Goal: Information Seeking & Learning: Learn about a topic

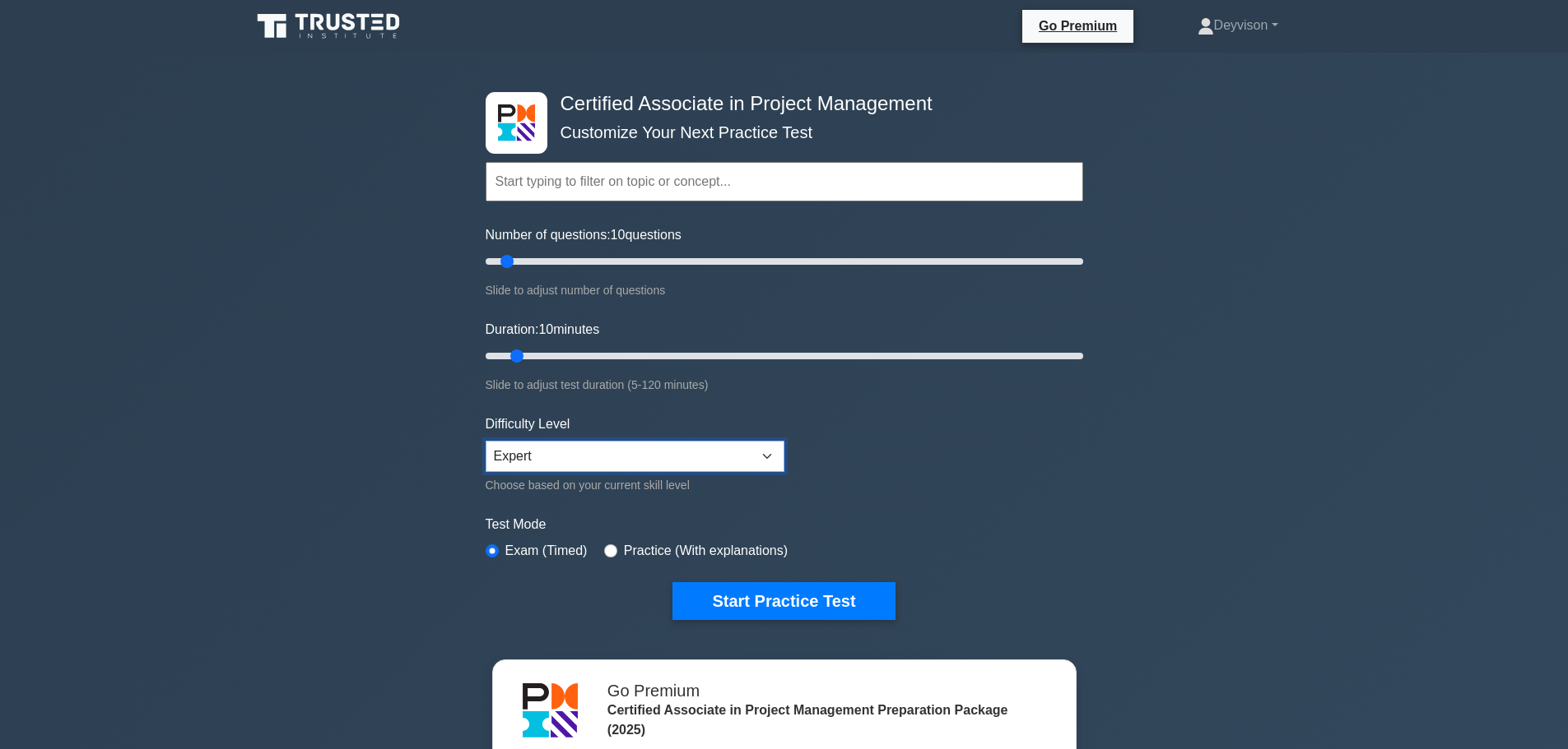
click at [715, 447] on select "Beginner Intermediate Expert" at bounding box center [635, 457] width 299 height 31
drag, startPoint x: 507, startPoint y: 263, endPoint x: 536, endPoint y: 265, distance: 29.1
type input "20"
click at [536, 265] on input "Number of questions: 20 questions" at bounding box center [784, 261] width 597 height 20
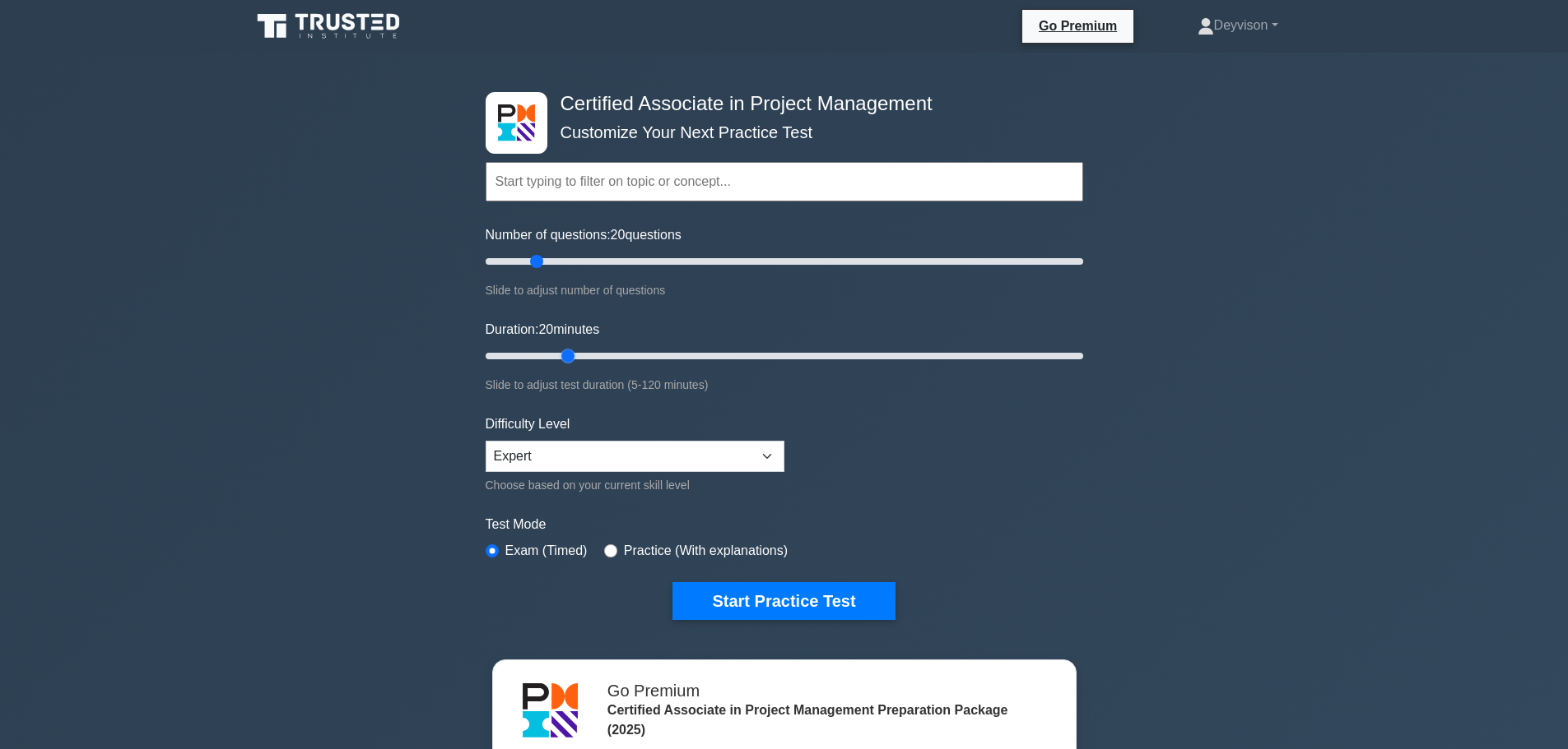
drag, startPoint x: 520, startPoint y: 354, endPoint x: 562, endPoint y: 359, distance: 42.3
type input "20"
click at [562, 359] on input "Duration: 20 minutes" at bounding box center [784, 356] width 597 height 20
type input "20"
click at [542, 265] on input "Number of questions: 20 questions" at bounding box center [784, 261] width 597 height 20
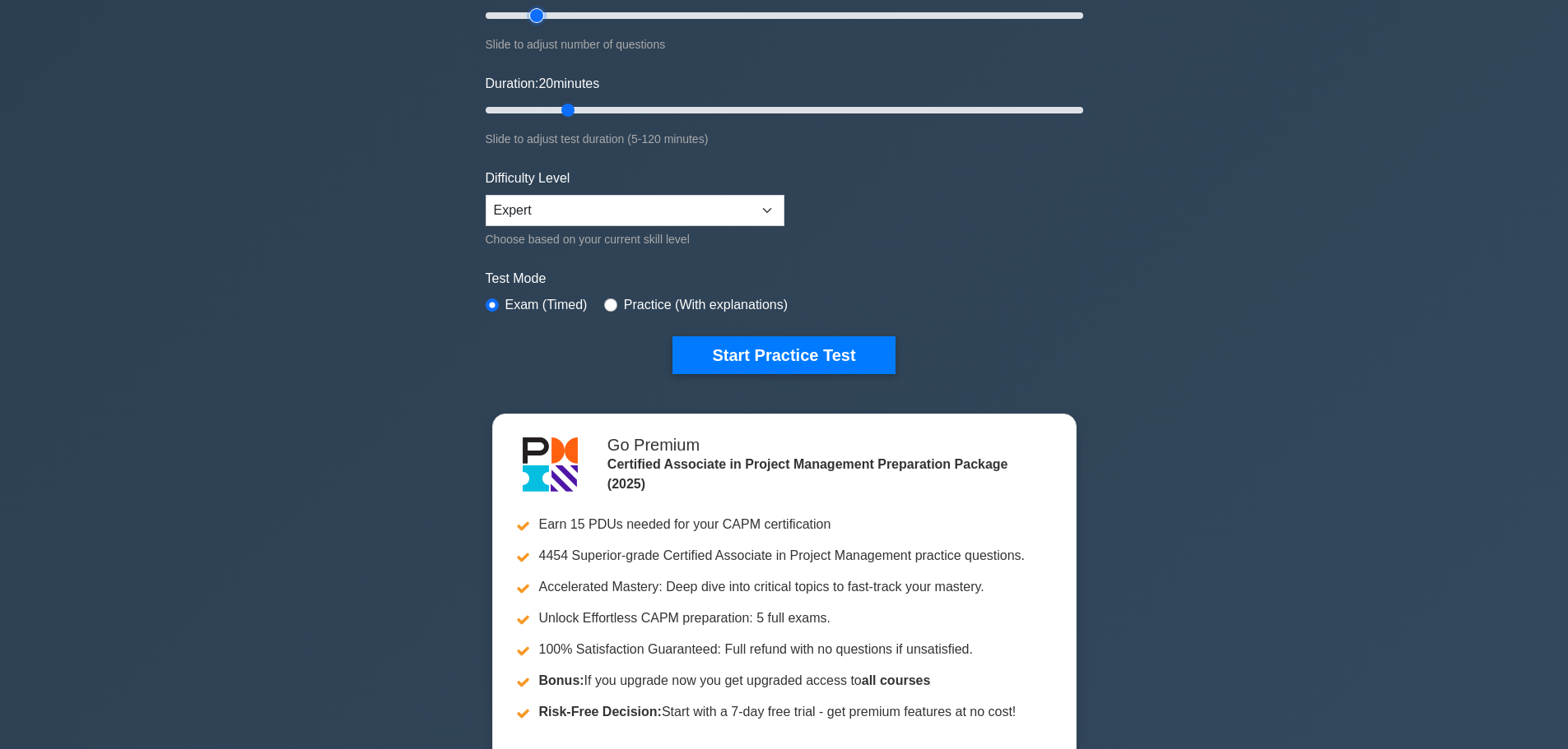
scroll to position [247, 0]
click at [763, 210] on select "Beginner Intermediate Expert" at bounding box center [635, 210] width 299 height 31
drag, startPoint x: 766, startPoint y: 208, endPoint x: 754, endPoint y: 208, distance: 12.0
click at [766, 208] on select "Beginner Intermediate Expert" at bounding box center [635, 210] width 299 height 31
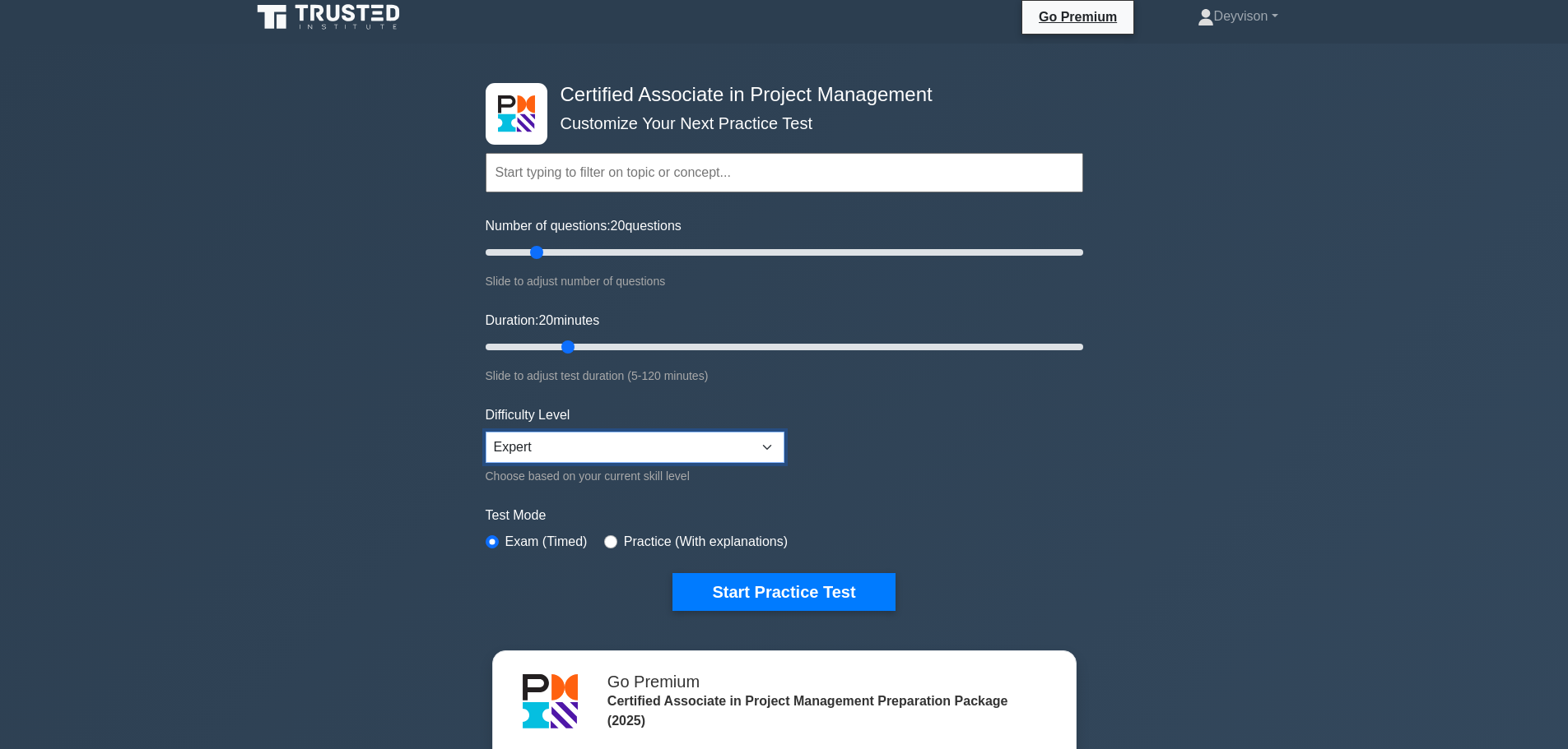
scroll to position [0, 0]
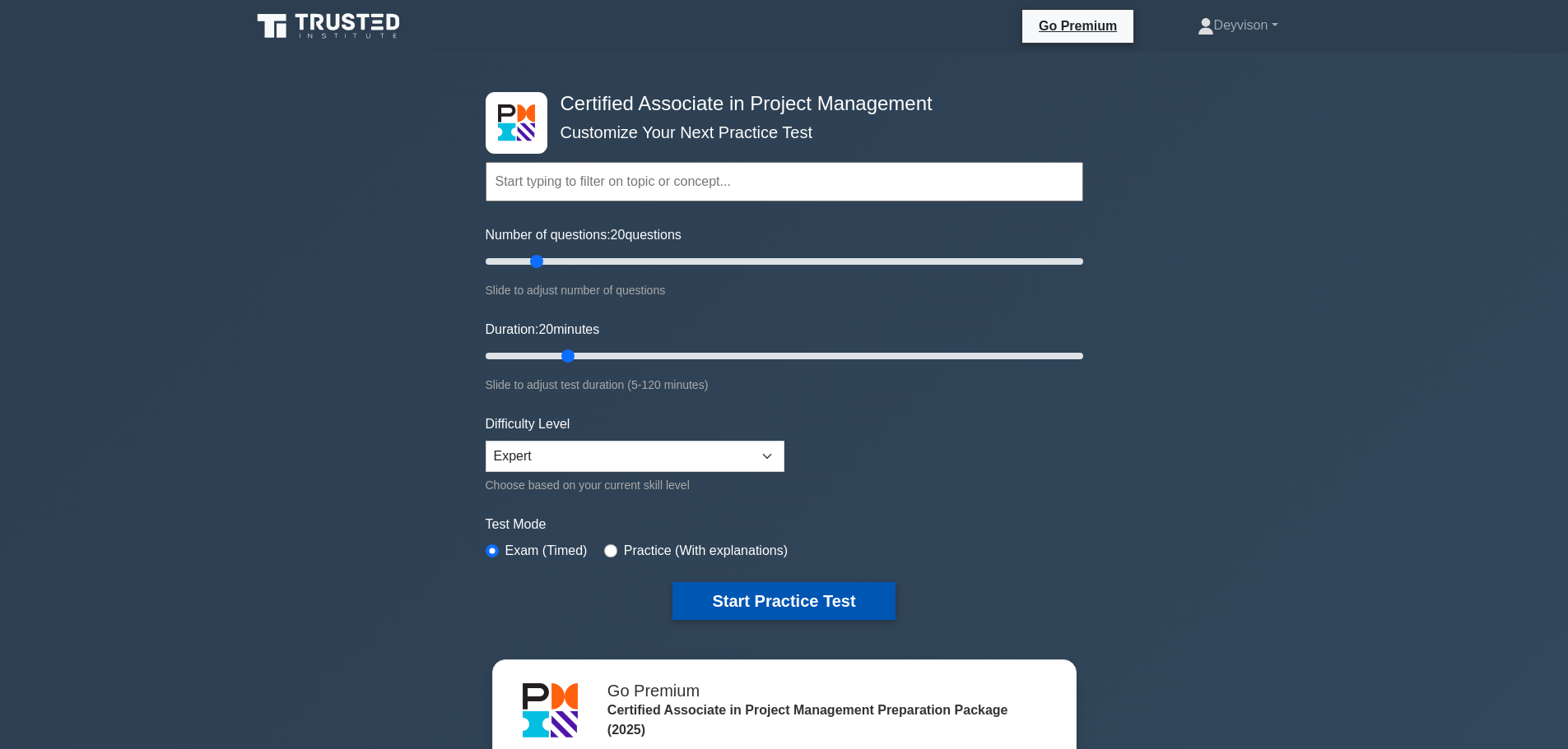
click at [716, 605] on button "Start Practice Test" at bounding box center [784, 601] width 222 height 38
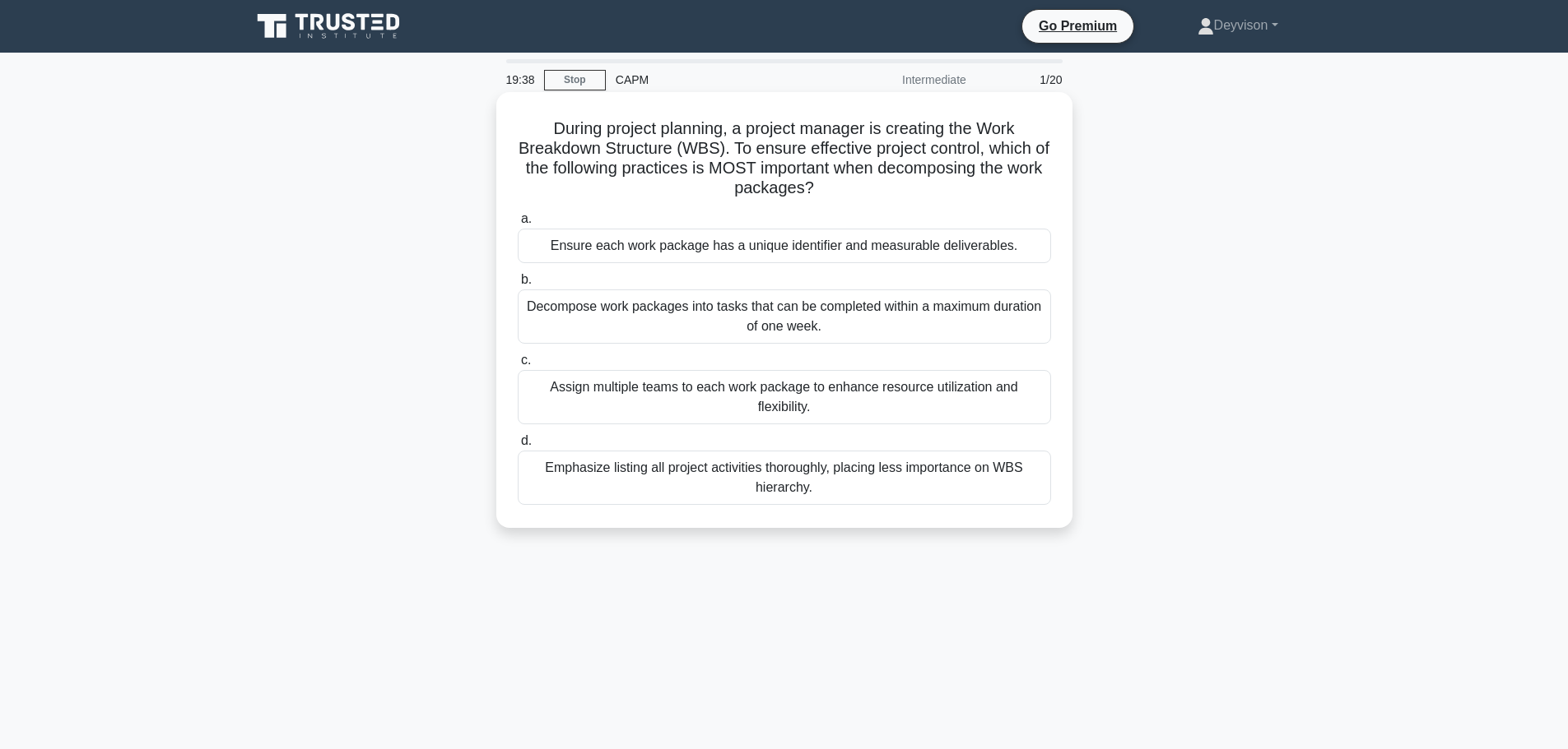
click at [686, 315] on div "Decompose work packages into tasks that can be completed within a maximum durat…" at bounding box center [784, 317] width 534 height 54
click at [518, 285] on input "b. Decompose work packages into tasks that can be completed within a maximum du…" at bounding box center [518, 280] width 0 height 10
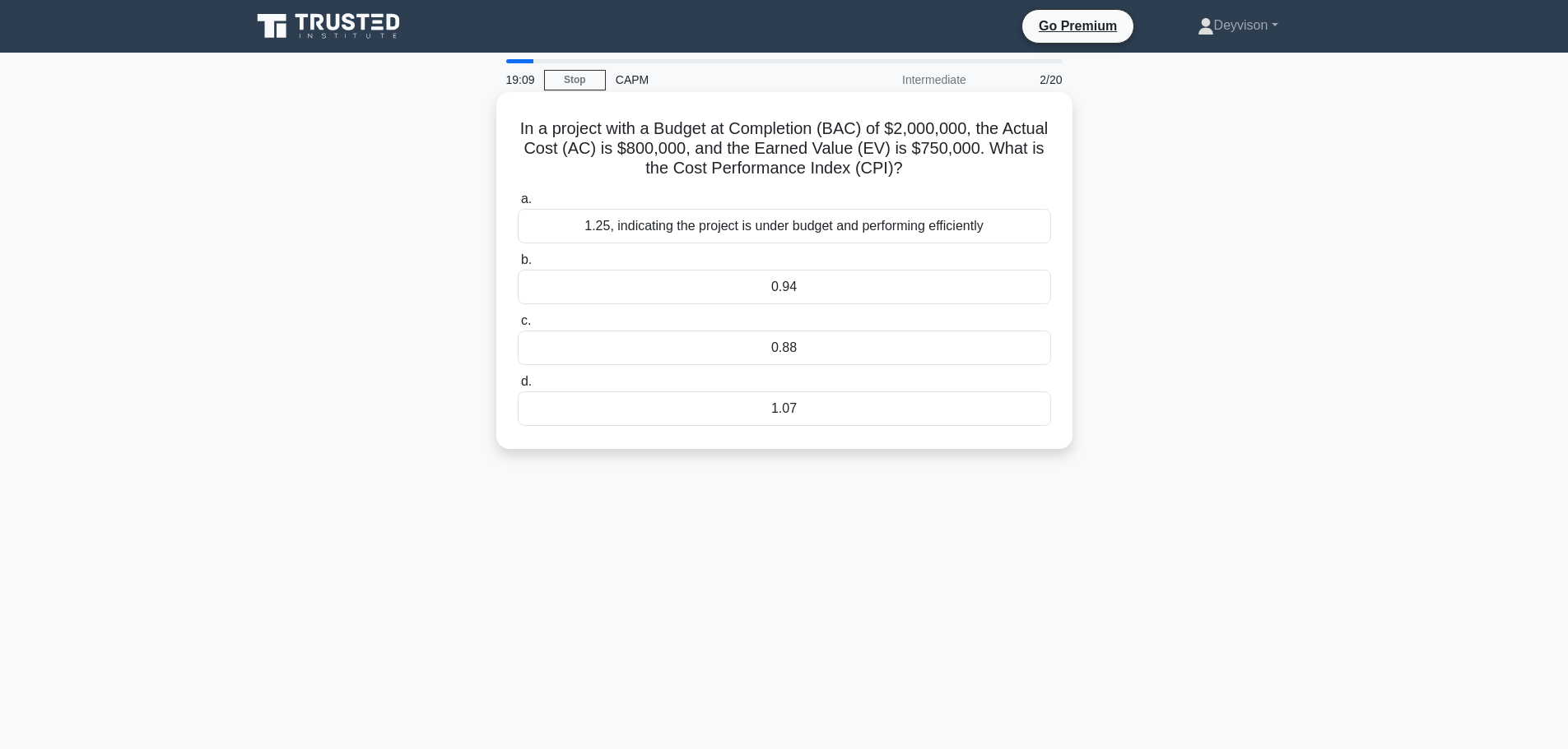
click at [682, 285] on div "0.94" at bounding box center [784, 287] width 534 height 35
click at [518, 265] on input "b. 0.94" at bounding box center [518, 260] width 0 height 10
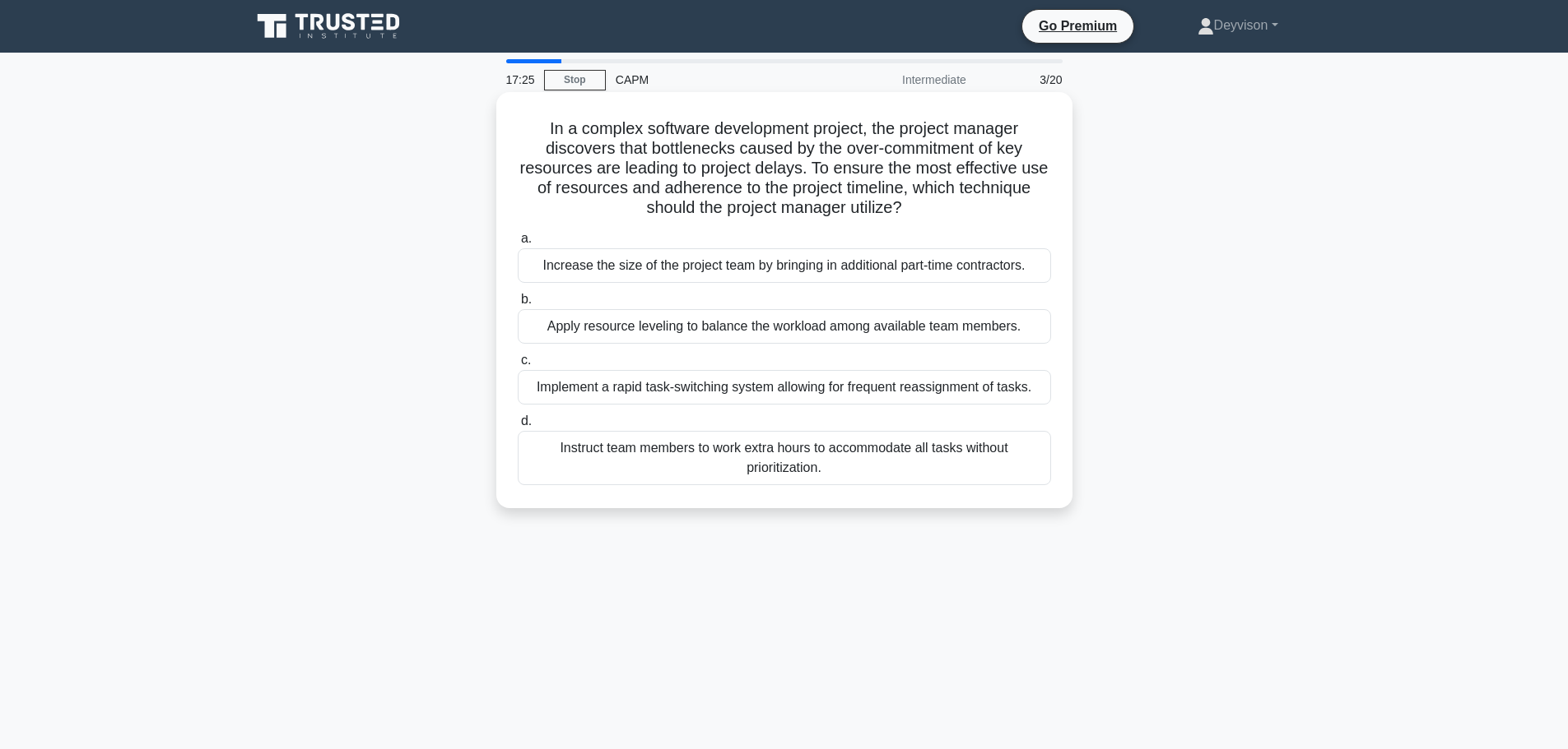
click at [610, 333] on div "Apply resource leveling to balance the workload among available team members." at bounding box center [784, 326] width 534 height 35
click at [518, 306] on input "b. Apply resource leveling to balance the workload among available team members." at bounding box center [518, 299] width 0 height 10
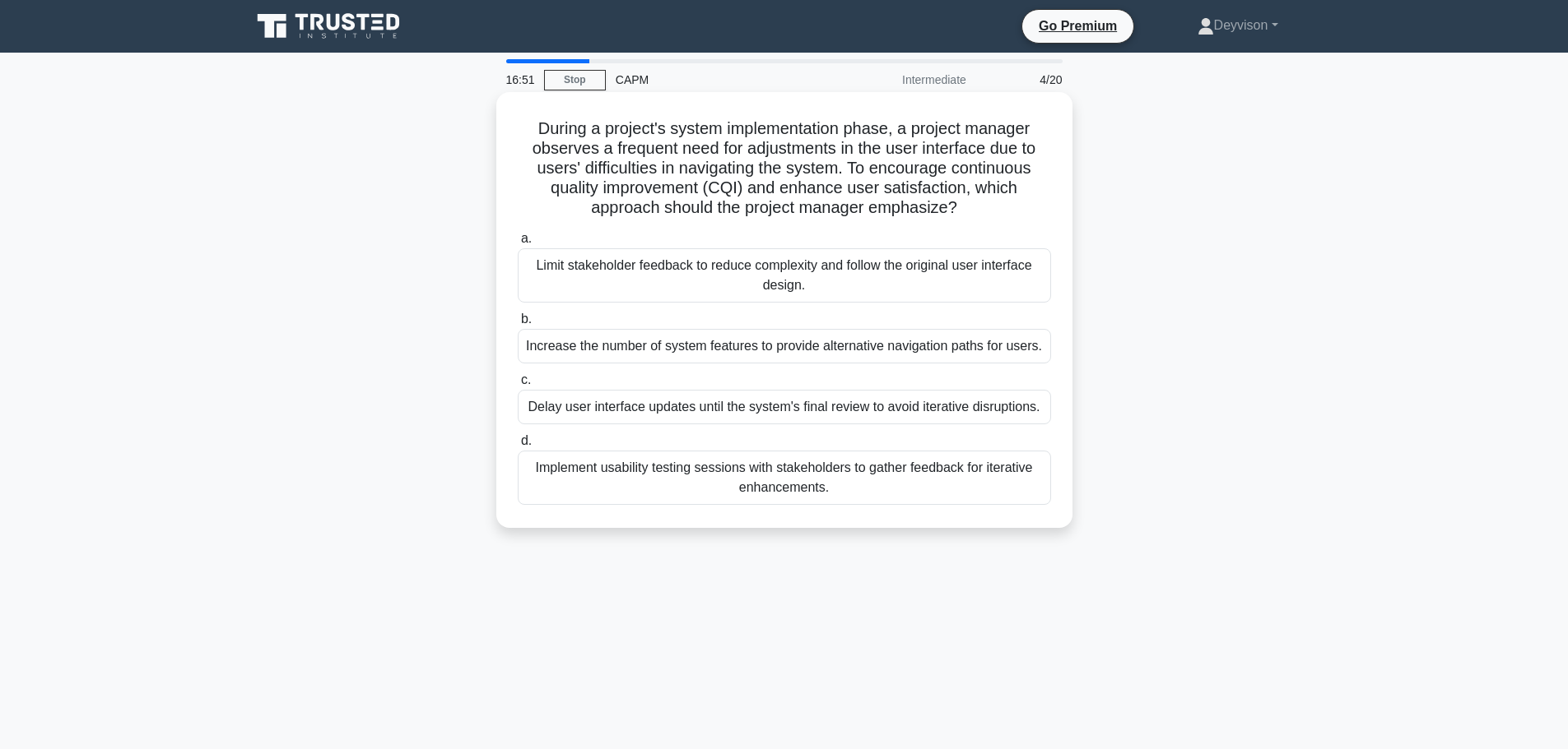
click at [667, 482] on div "Implement usability testing sessions with stakeholders to gather feedback for i…" at bounding box center [784, 478] width 534 height 54
click at [518, 447] on input "d. Implement usability testing sessions with stakeholders to gather feedback fo…" at bounding box center [518, 441] width 0 height 10
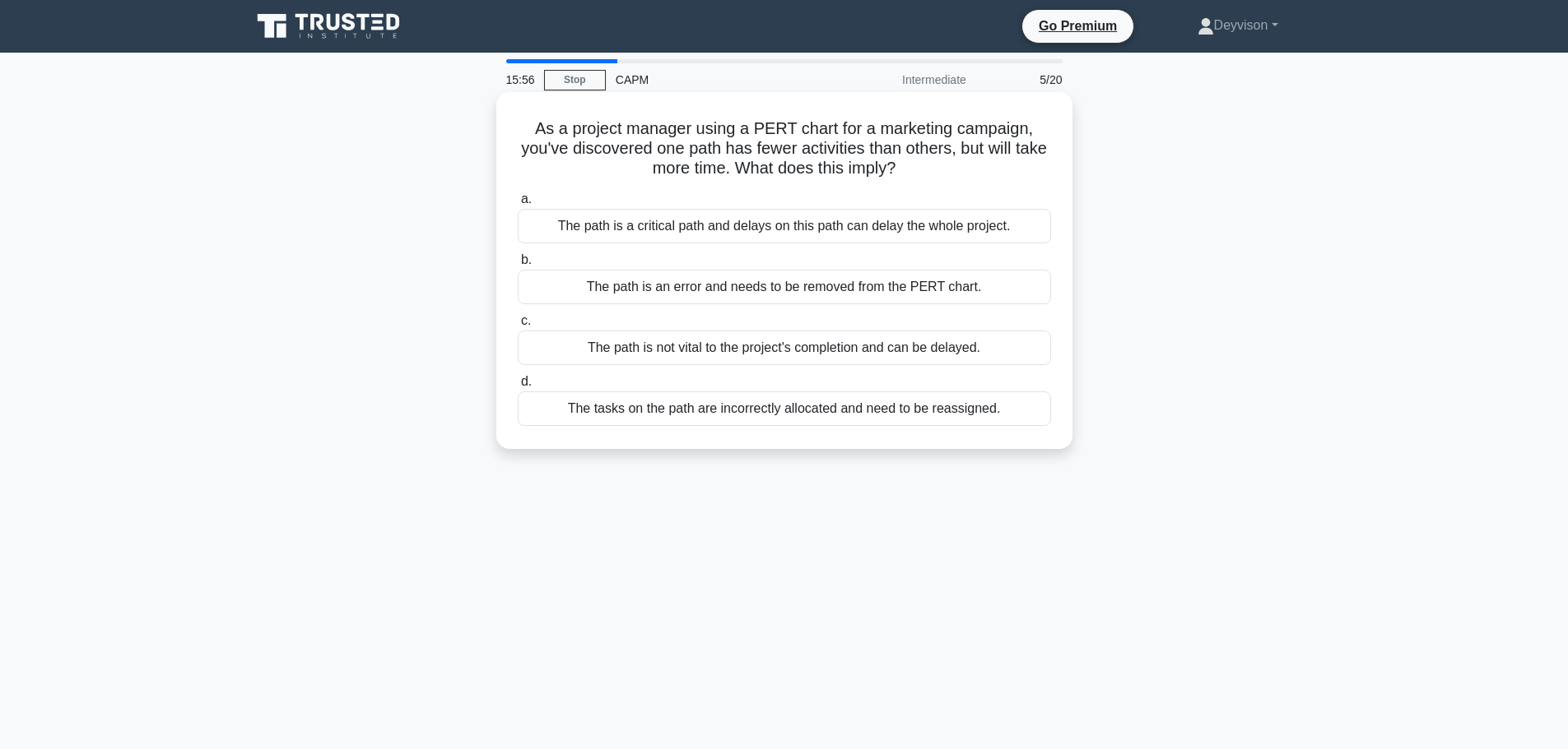
click at [703, 229] on div "The path is a critical path and delays on this path can delay the whole project." at bounding box center [784, 226] width 534 height 35
click at [518, 205] on input "a. The path is a critical path and delays on this path can delay the whole proj…" at bounding box center [518, 199] width 0 height 10
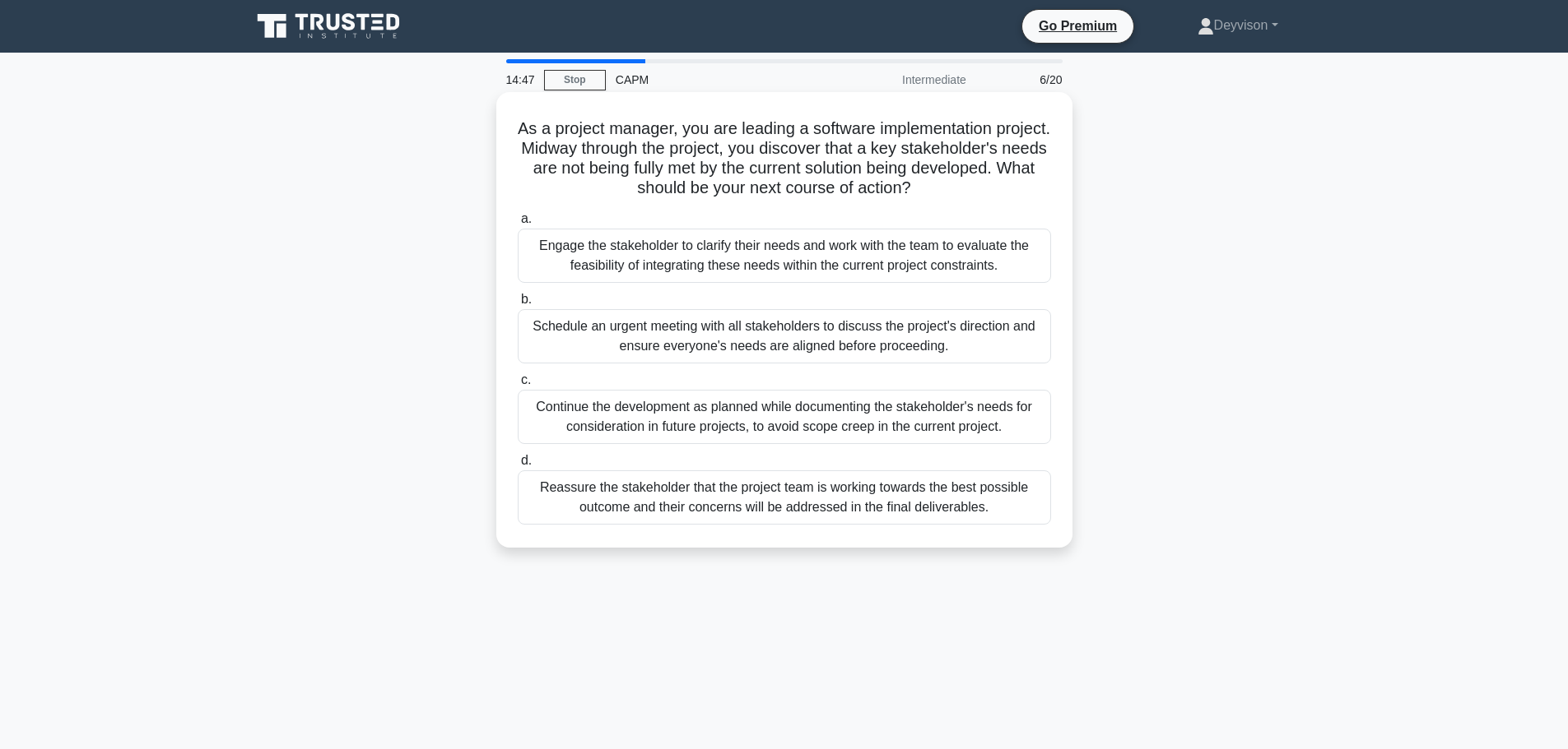
click at [659, 270] on div "Engage the stakeholder to clarify their needs and work with the team to evaluat…" at bounding box center [784, 256] width 534 height 54
click at [518, 224] on input "a. Engage the stakeholder to clarify their needs and work with the team to eval…" at bounding box center [518, 219] width 0 height 10
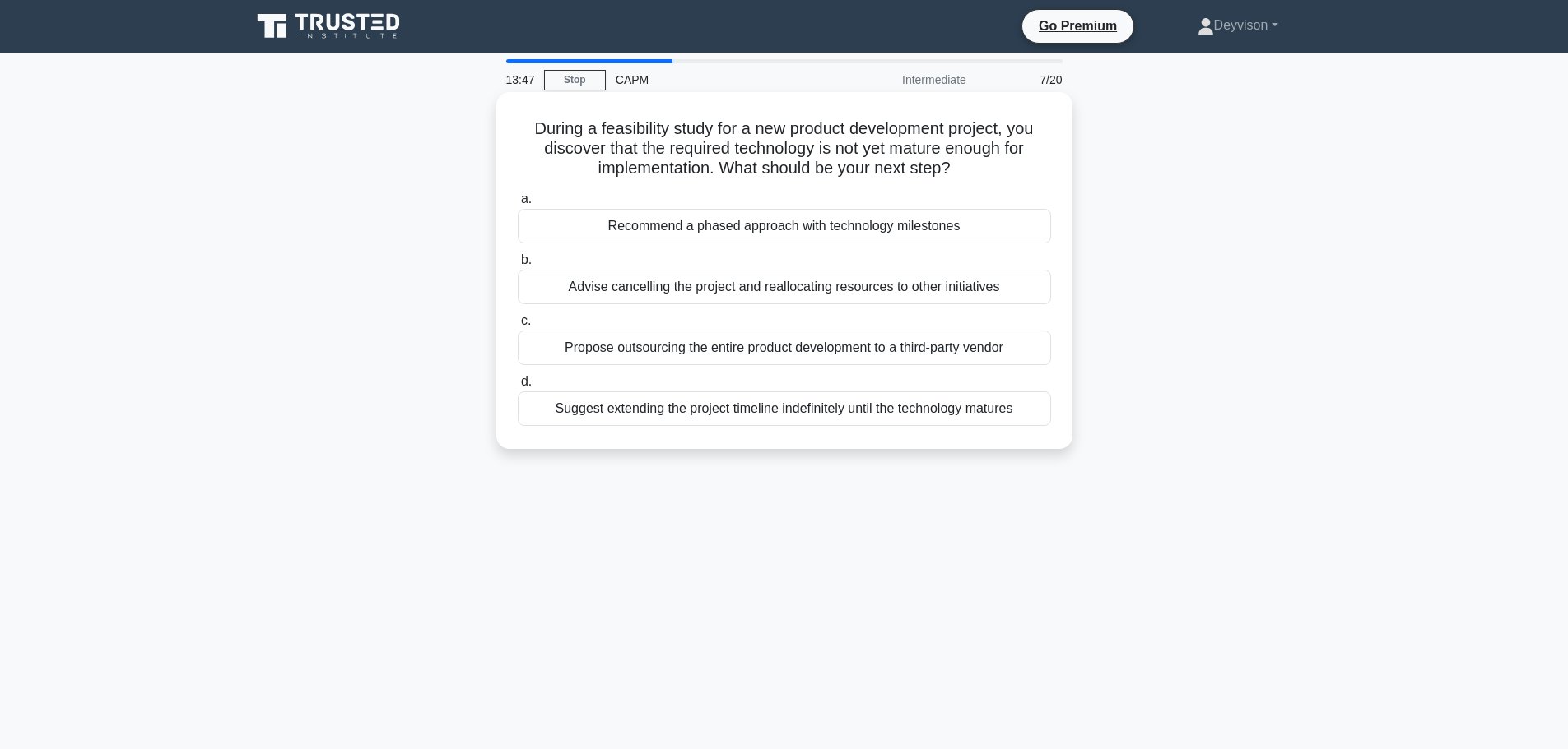
click at [660, 234] on div "Recommend a phased approach with technology milestones" at bounding box center [784, 226] width 534 height 35
click at [518, 205] on input "a. Recommend a phased approach with technology milestones" at bounding box center [518, 199] width 0 height 10
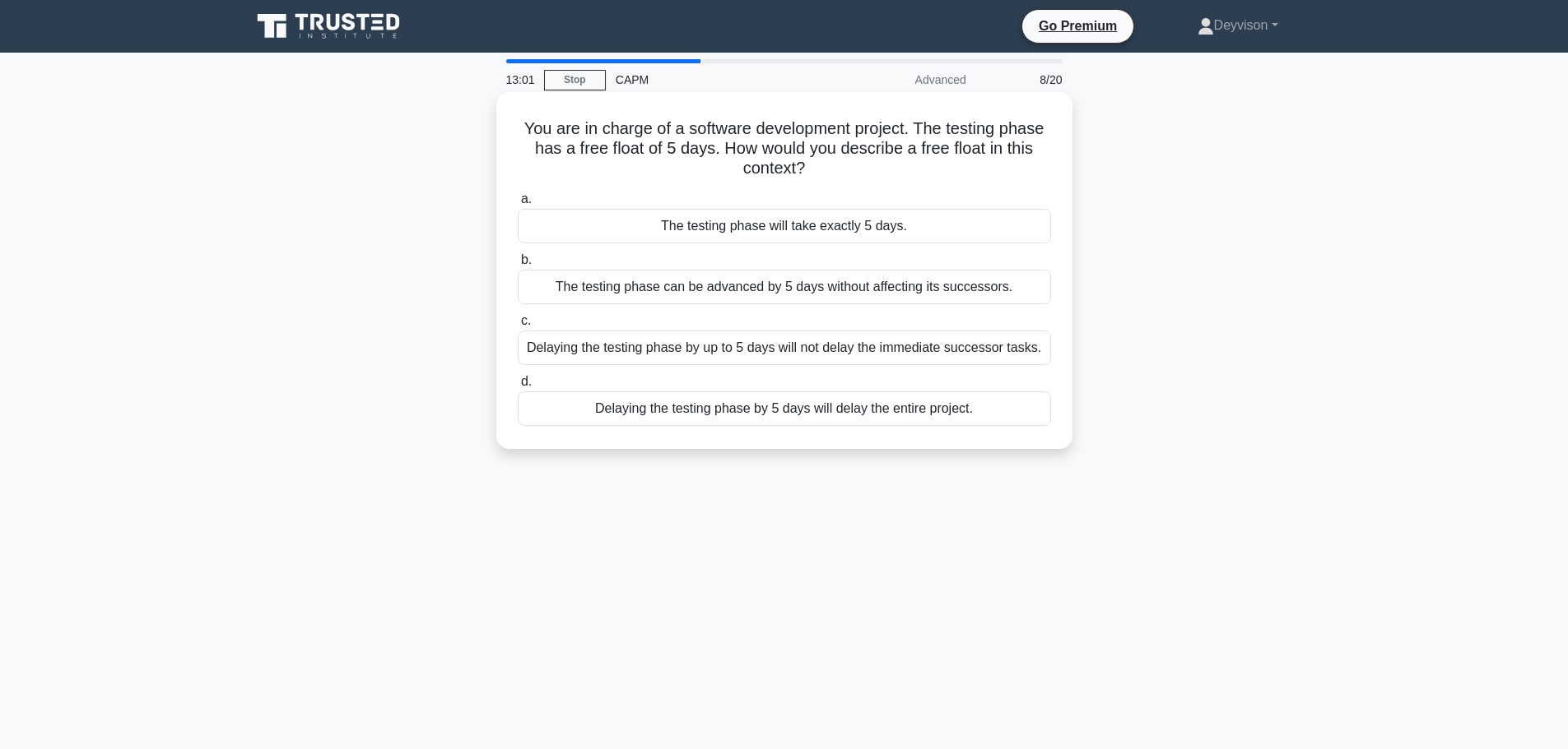
click at [614, 351] on div "Delaying the testing phase by up to 5 days will not delay the immediate success…" at bounding box center [784, 348] width 534 height 35
click at [518, 326] on input "c. Delaying the testing phase by up to 5 days will not delay the immediate succ…" at bounding box center [518, 321] width 0 height 10
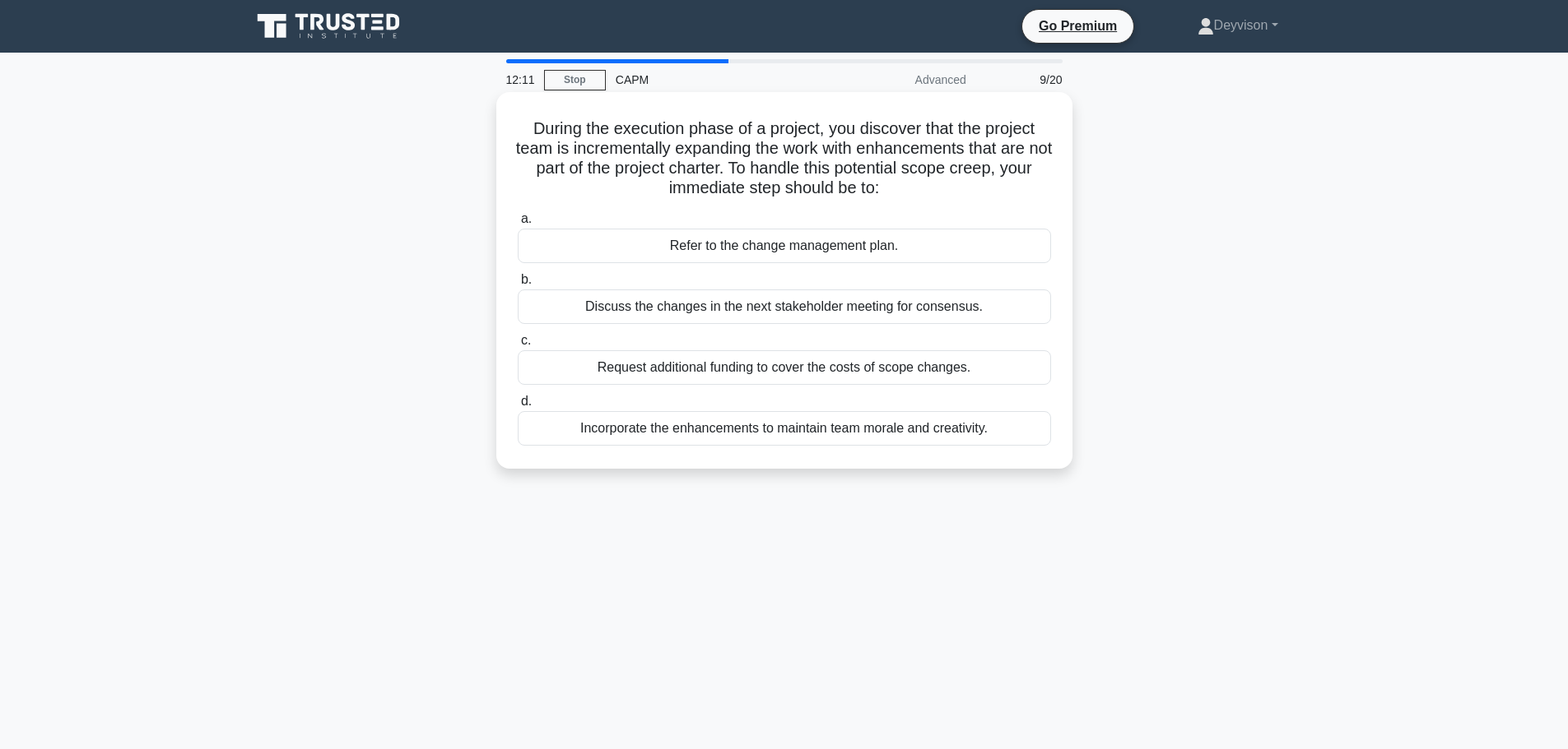
click at [671, 250] on div "Refer to the change management plan." at bounding box center [784, 246] width 534 height 35
click at [518, 224] on input "a. Refer to the change management plan." at bounding box center [518, 219] width 0 height 10
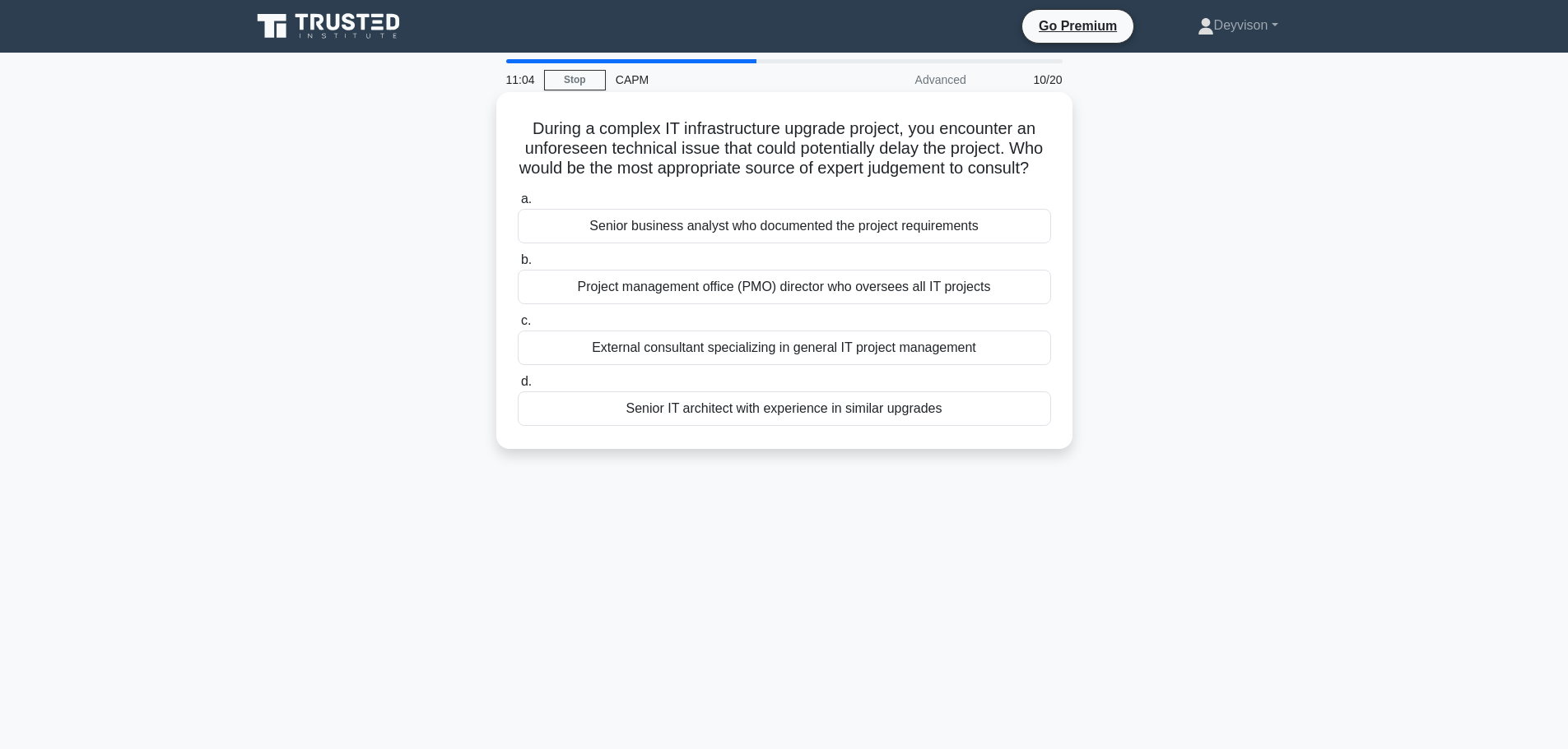
click at [647, 426] on div "Senior IT architect with experience in similar upgrades" at bounding box center [784, 409] width 534 height 35
click at [518, 388] on input "d. Senior IT architect with experience in similar upgrades" at bounding box center [518, 382] width 0 height 10
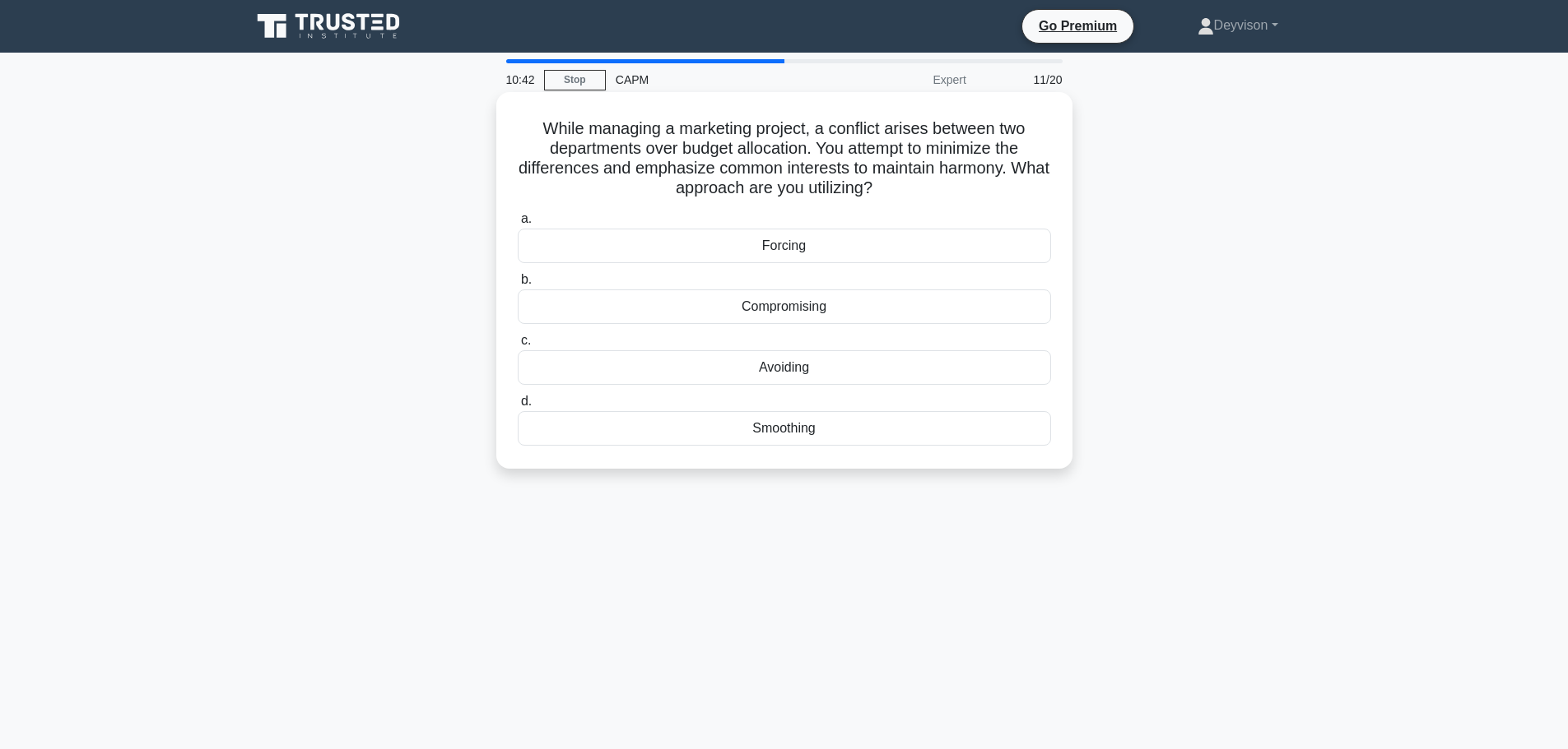
click at [628, 433] on div "Smoothing" at bounding box center [784, 429] width 534 height 35
click at [518, 407] on input "d. Smoothing" at bounding box center [518, 402] width 0 height 10
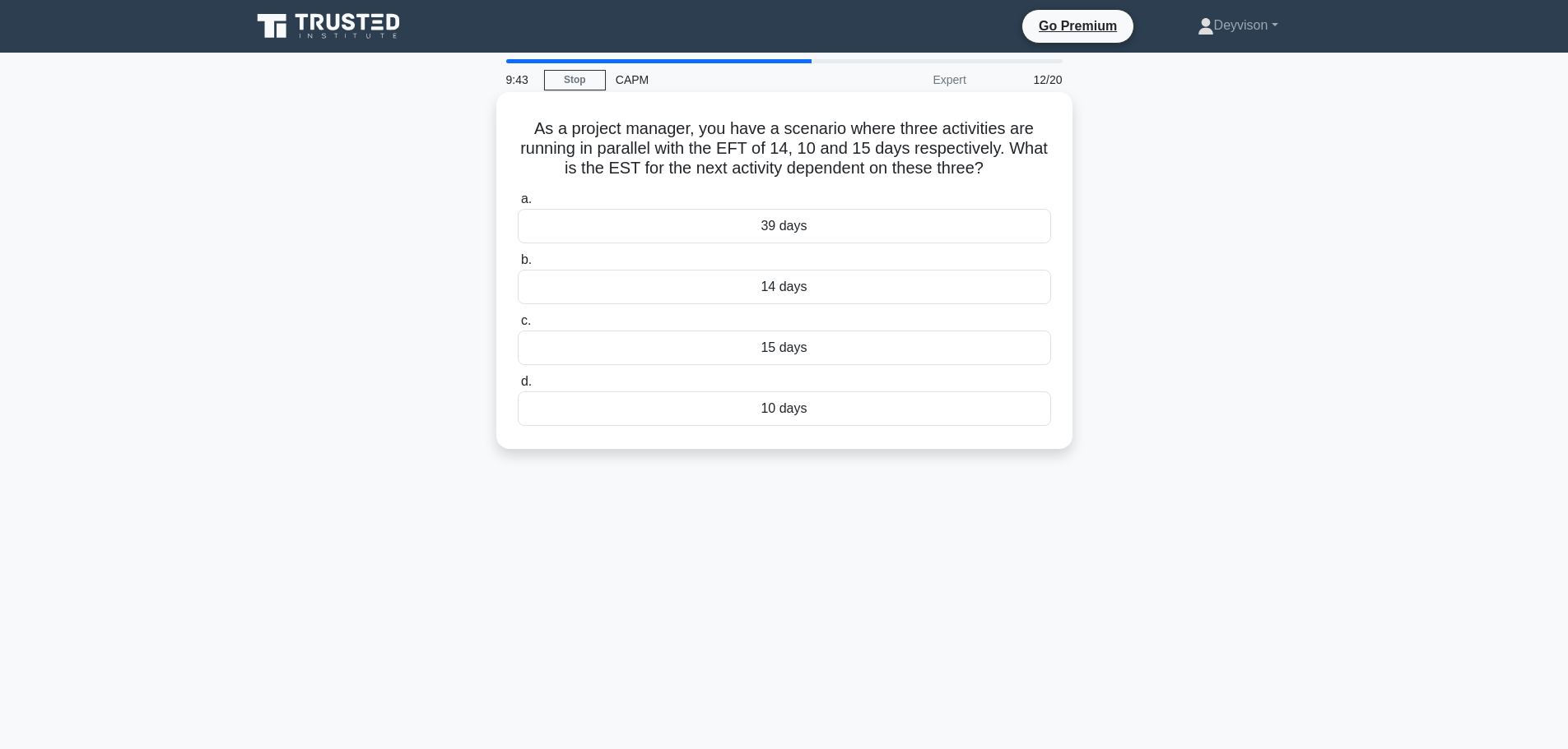
click at [753, 351] on div "15 days" at bounding box center [784, 348] width 534 height 35
click at [518, 326] on input "c. 15 days" at bounding box center [518, 321] width 0 height 10
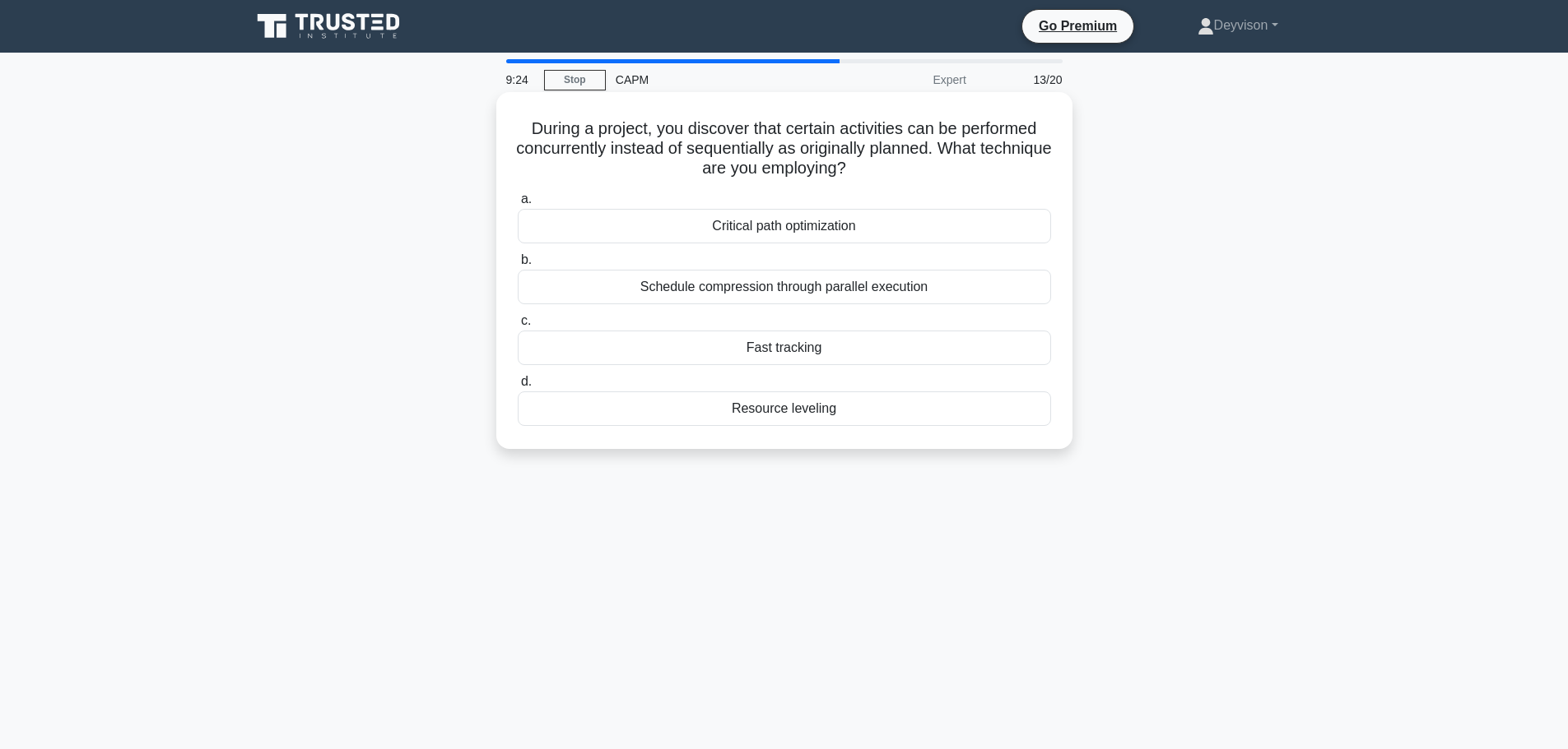
click at [742, 350] on div "Fast tracking" at bounding box center [784, 348] width 534 height 35
click at [518, 326] on input "c. Fast tracking" at bounding box center [518, 321] width 0 height 10
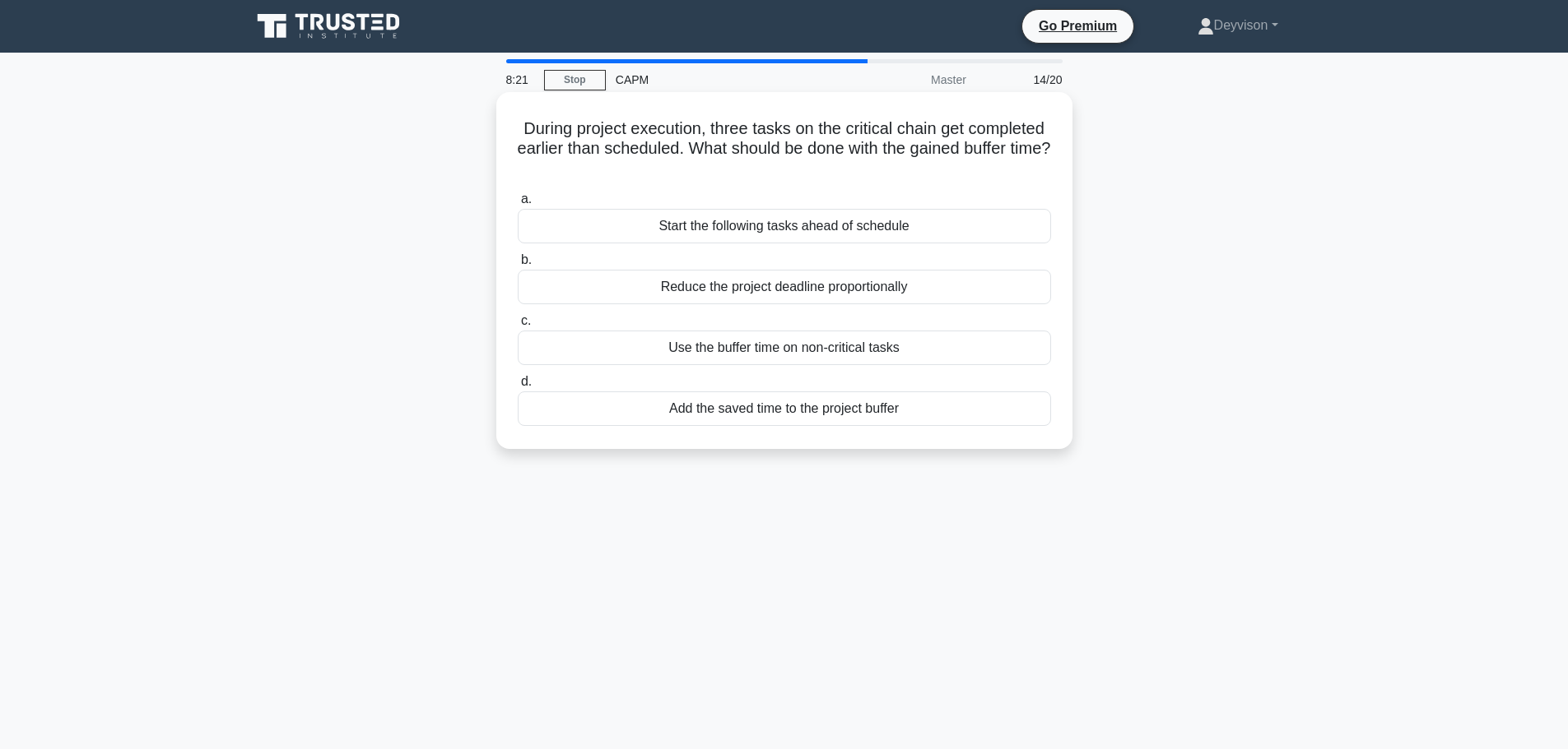
click at [631, 227] on div "Start the following tasks ahead of schedule" at bounding box center [784, 226] width 534 height 35
click at [518, 205] on input "a. Start the following tasks ahead of schedule" at bounding box center [518, 199] width 0 height 10
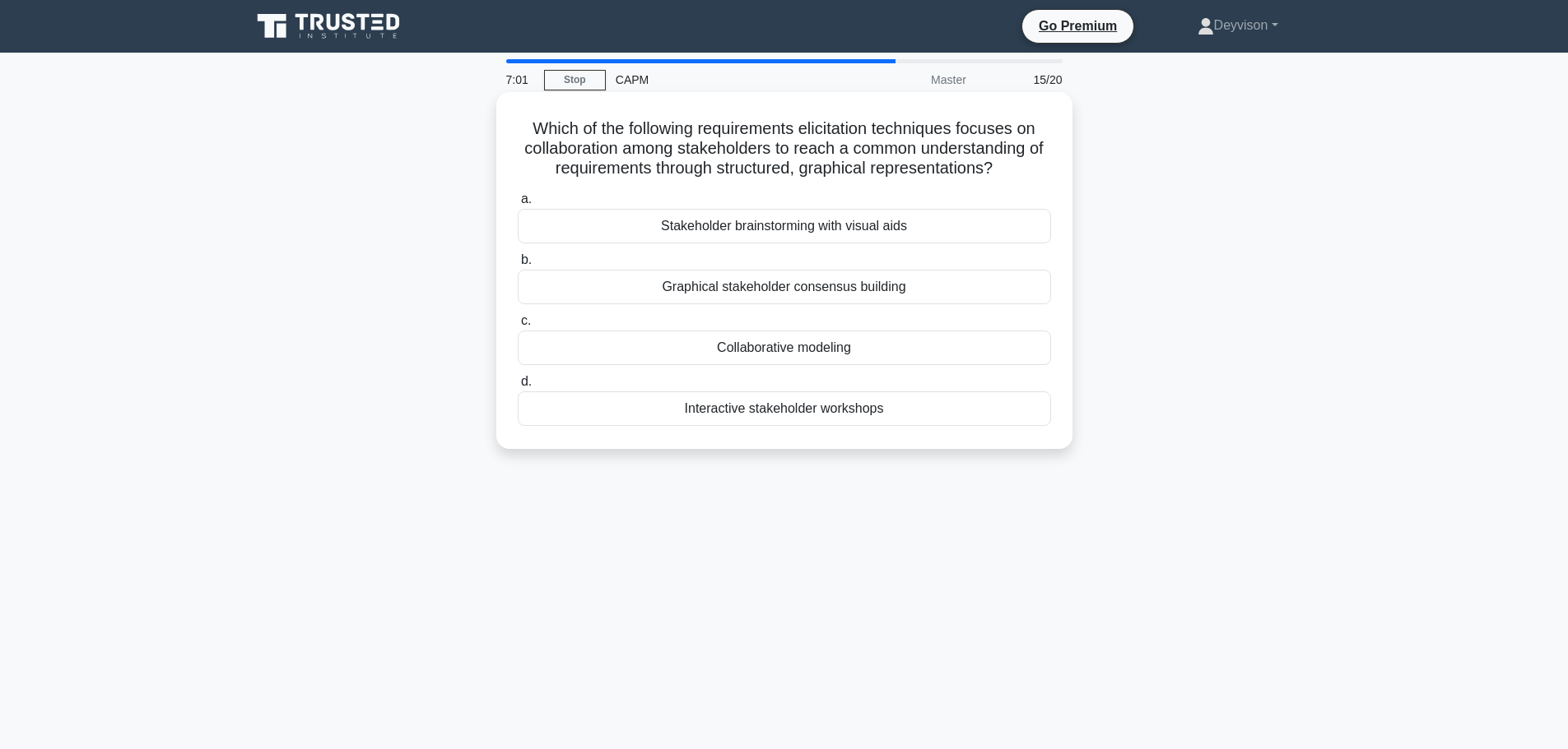
click at [687, 349] on div "Collaborative modeling" at bounding box center [784, 348] width 534 height 35
click at [518, 326] on input "c. Collaborative modeling" at bounding box center [518, 321] width 0 height 10
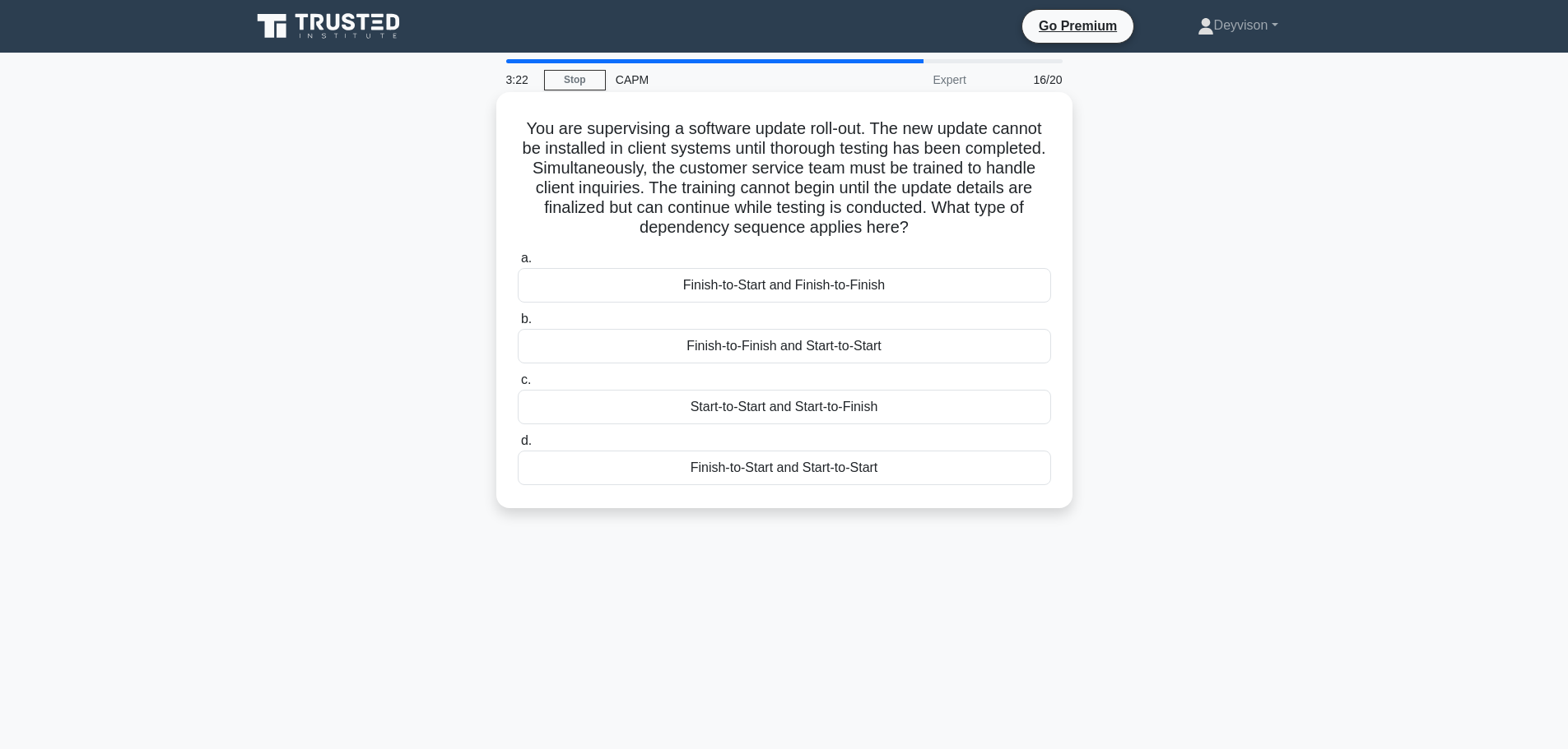
click at [765, 474] on div "Finish-to-Start and Start-to-Start" at bounding box center [784, 468] width 534 height 35
click at [518, 447] on input "d. Finish-to-Start and Start-to-Start" at bounding box center [518, 441] width 0 height 10
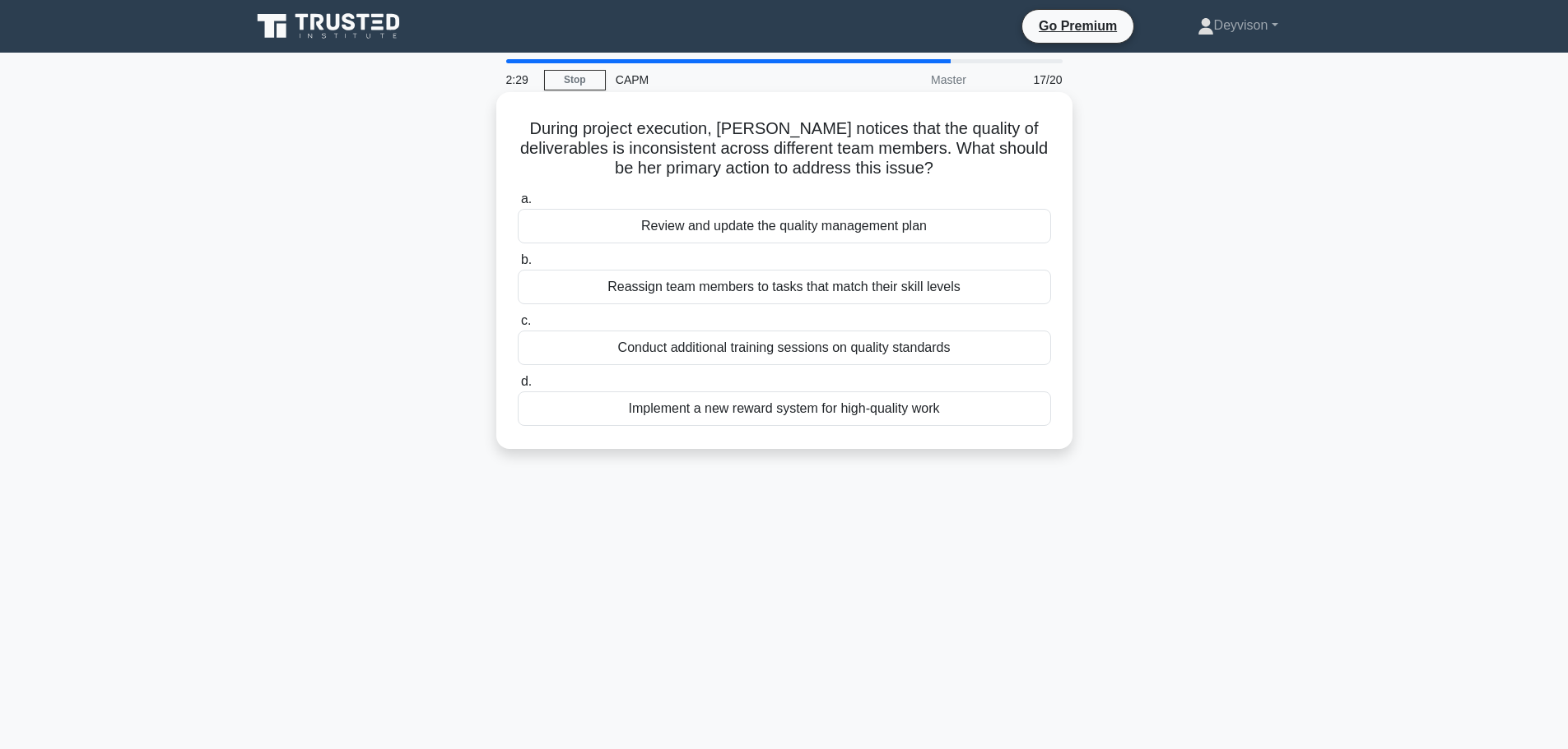
click at [759, 236] on div "Review and update the quality management plan" at bounding box center [784, 226] width 534 height 35
click at [518, 205] on input "a. Review and update the quality management plan" at bounding box center [518, 199] width 0 height 10
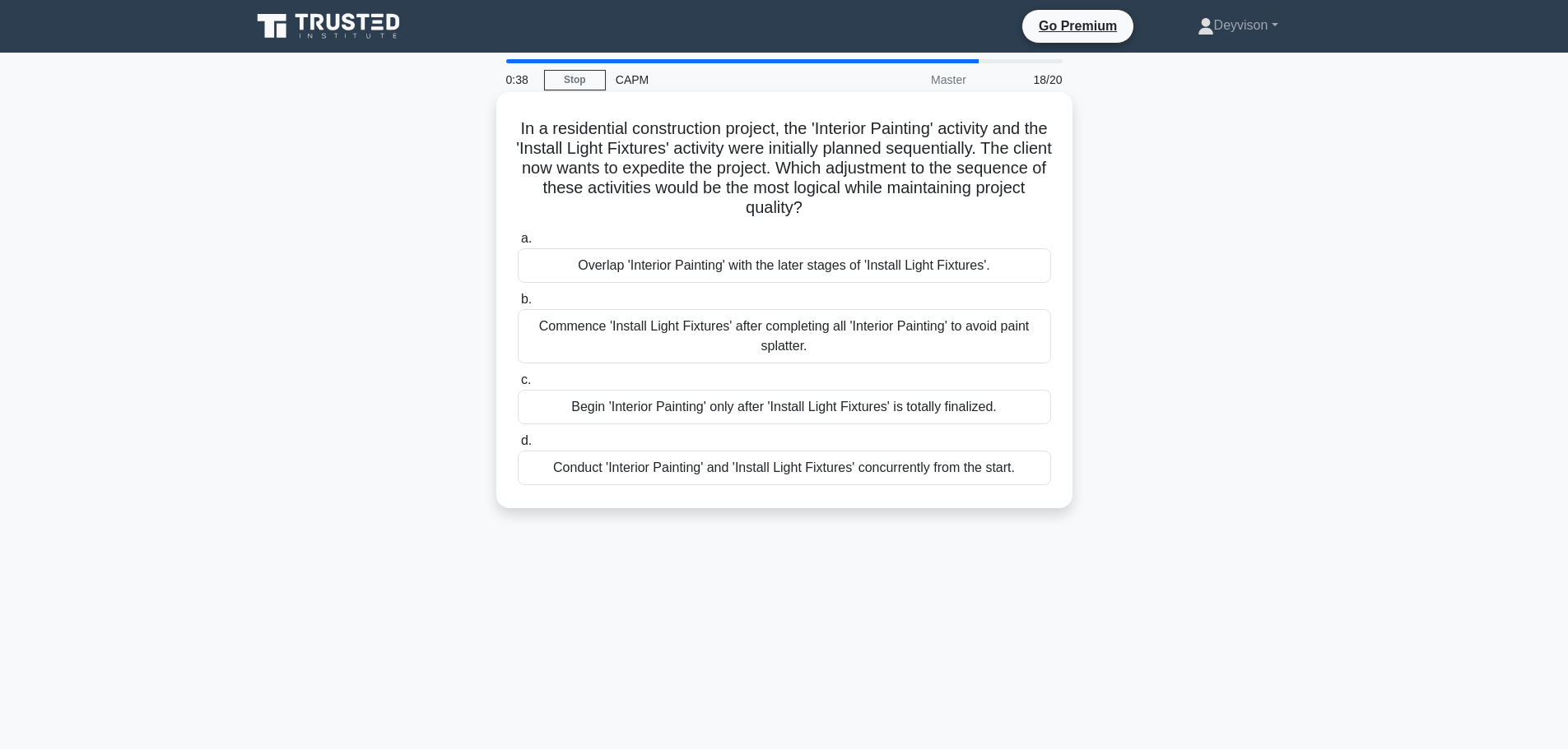
click at [741, 343] on div "Commence 'Install Light Fixtures' after completing all 'Interior Painting' to a…" at bounding box center [784, 336] width 534 height 54
click at [518, 306] on input "b. Commence 'Install Light Fixtures' after completing all 'Interior Painting' t…" at bounding box center [518, 299] width 0 height 10
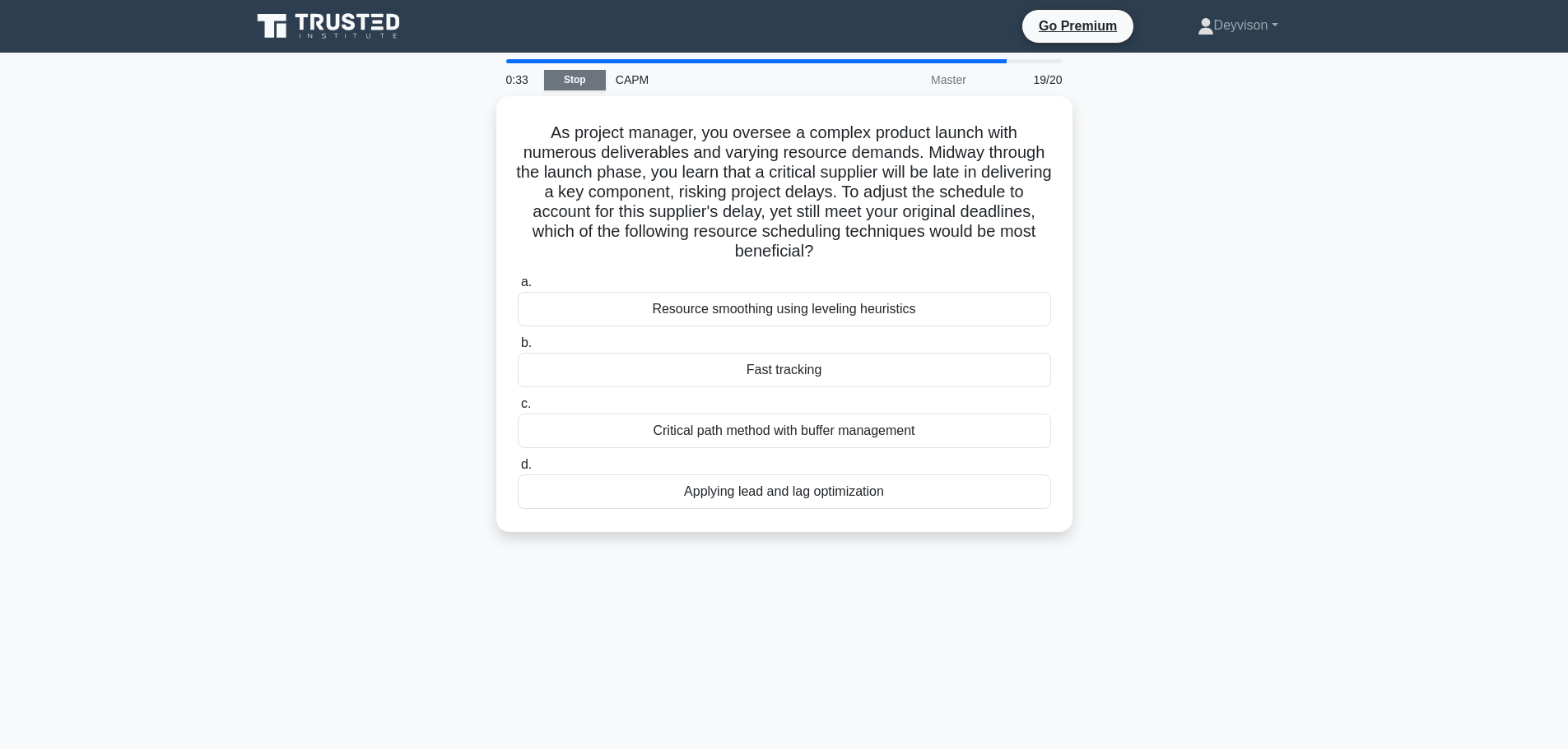
click at [585, 85] on link "Stop" at bounding box center [575, 80] width 62 height 21
